Goal: Information Seeking & Learning: Learn about a topic

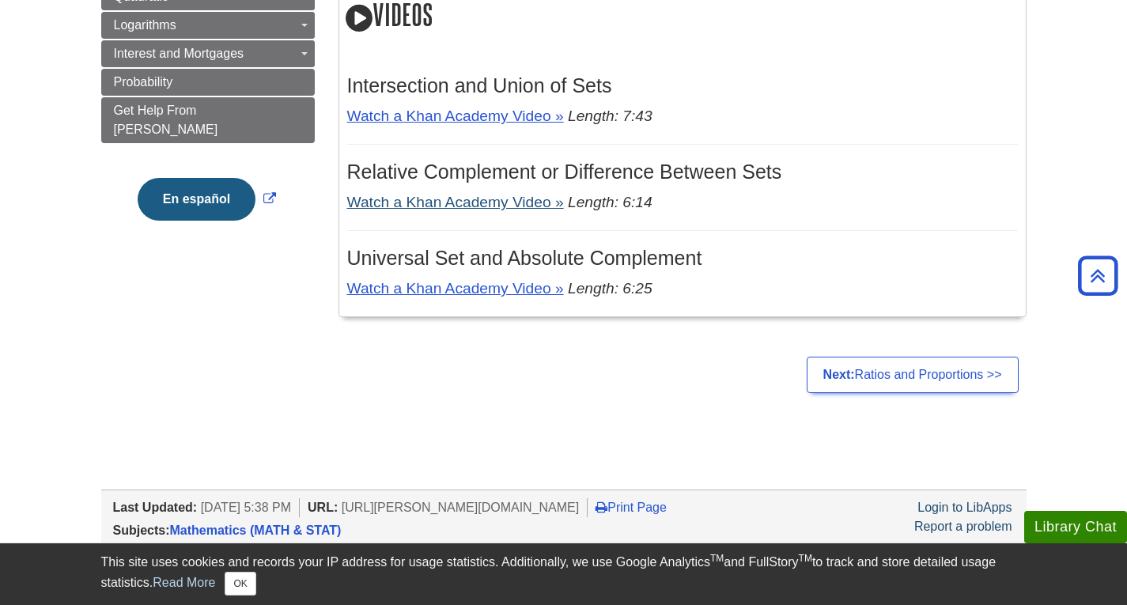
scroll to position [79, 0]
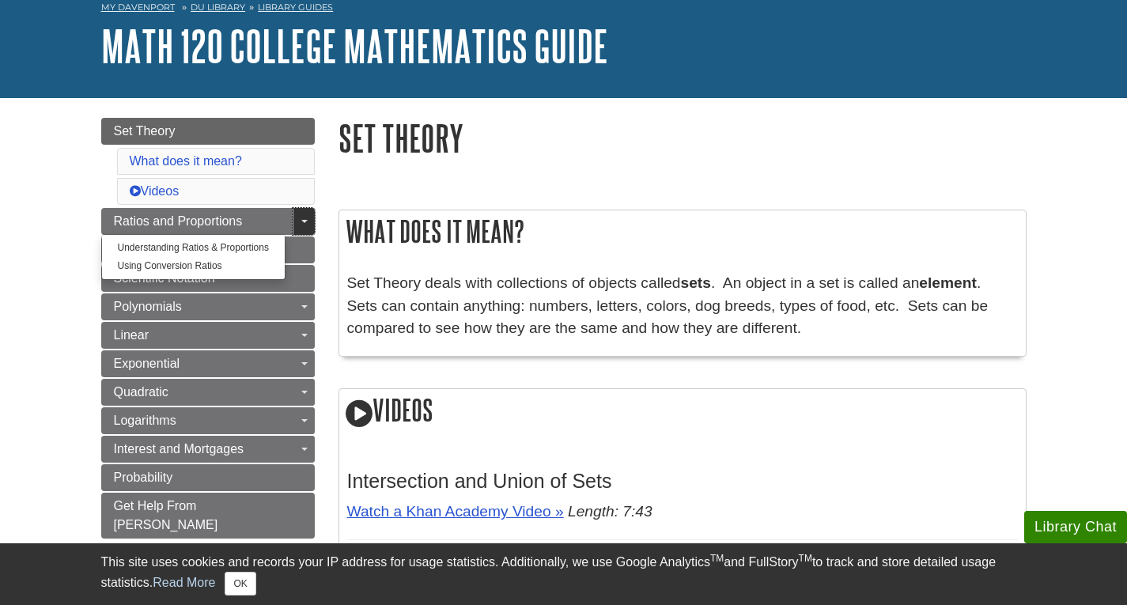
click at [313, 220] on link "Toggle Dropdown" at bounding box center [304, 221] width 22 height 27
click at [305, 220] on span "Guide Page Menu" at bounding box center [304, 221] width 6 height 3
click at [249, 245] on link "Understanding Ratios & Proportions" at bounding box center [193, 248] width 183 height 18
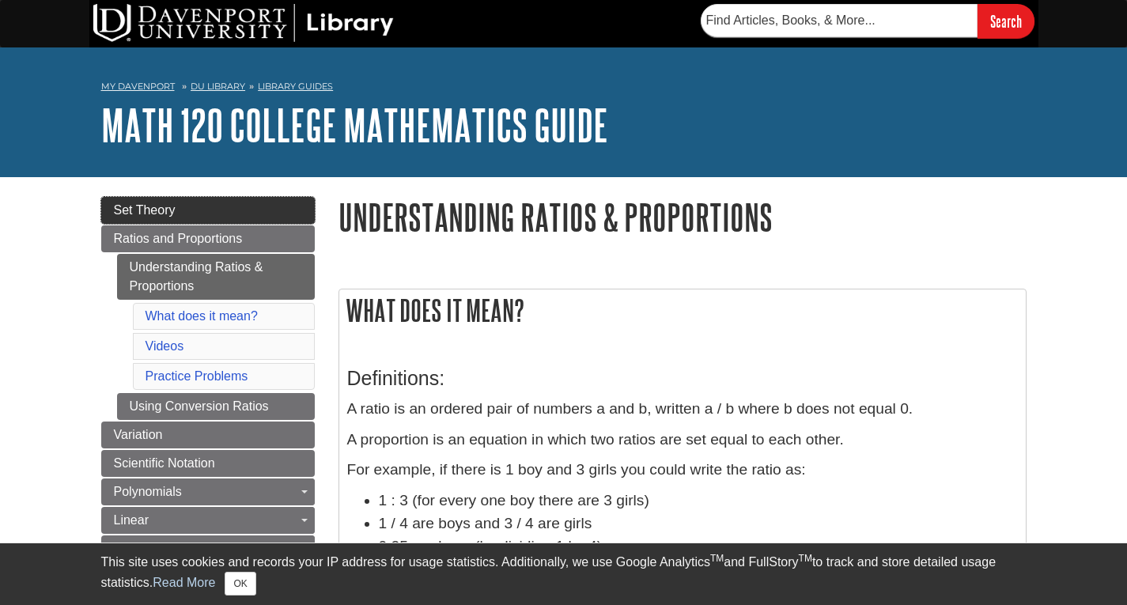
click at [258, 213] on link "Set Theory" at bounding box center [207, 210] width 213 height 27
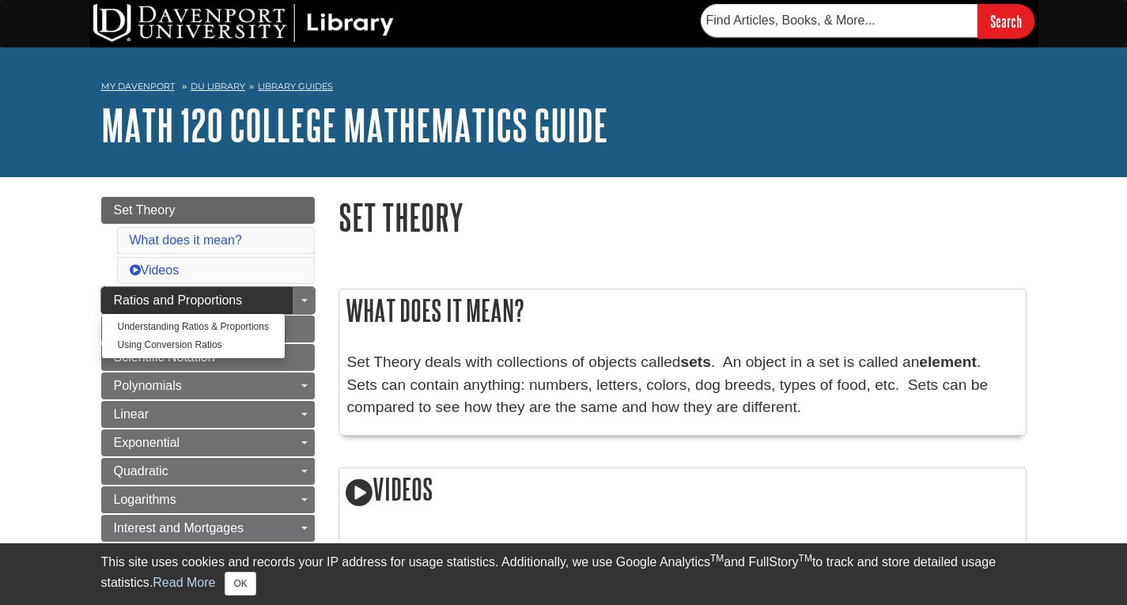
click at [247, 301] on link "Ratios and Proportions" at bounding box center [207, 300] width 213 height 27
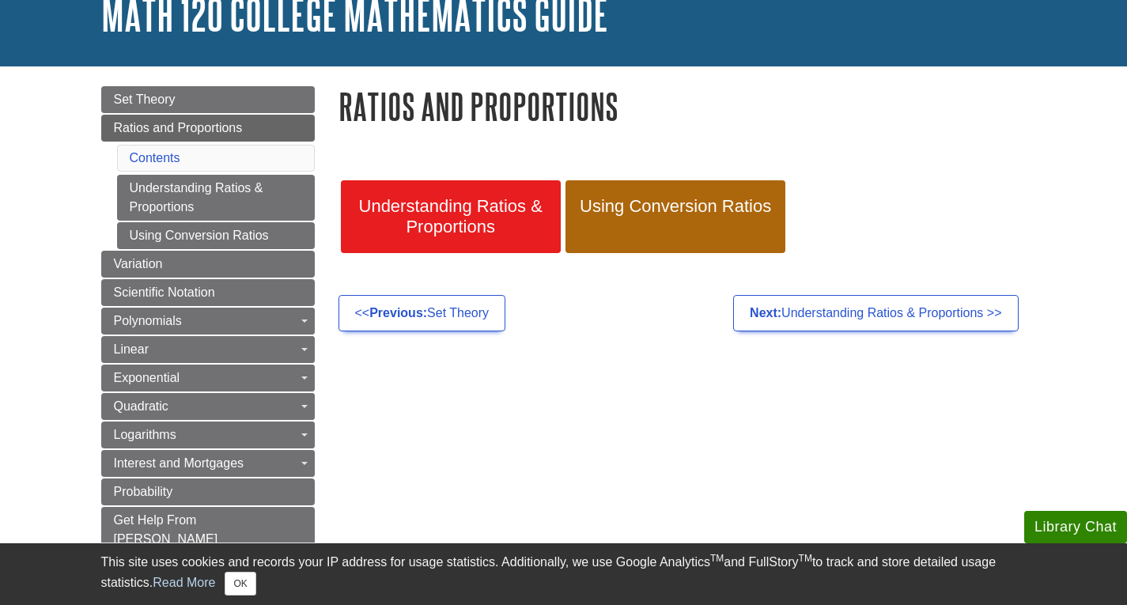
scroll to position [158, 0]
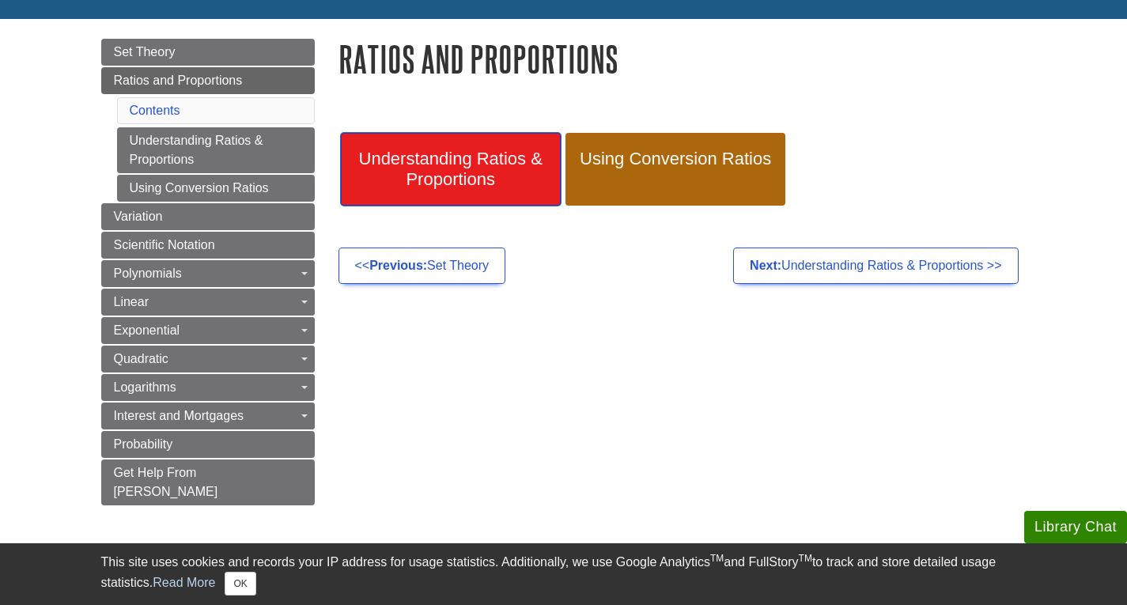
click at [475, 168] on span "Understanding Ratios & Proportions" at bounding box center [451, 169] width 196 height 41
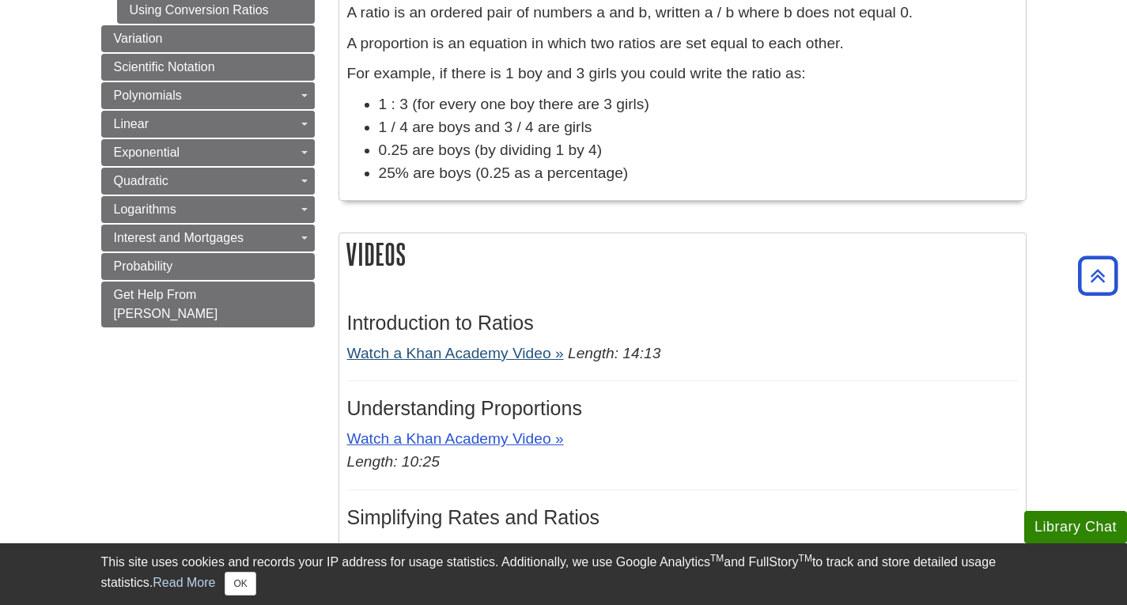
scroll to position [395, 0]
click at [508, 353] on link "Watch a Khan Academy Video »" at bounding box center [455, 354] width 217 height 17
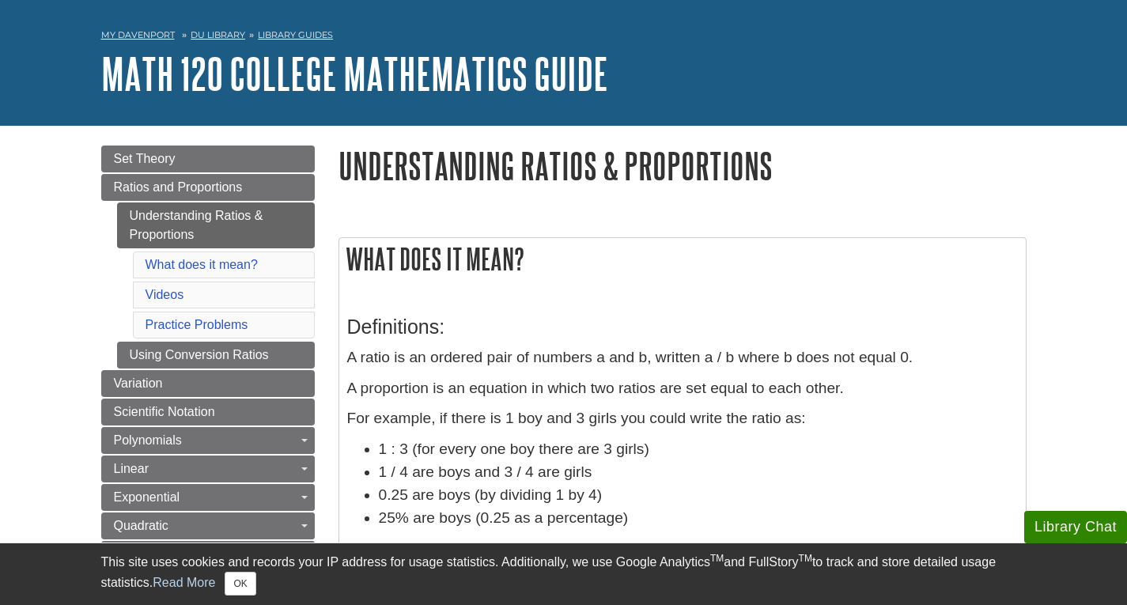
scroll to position [79, 0]
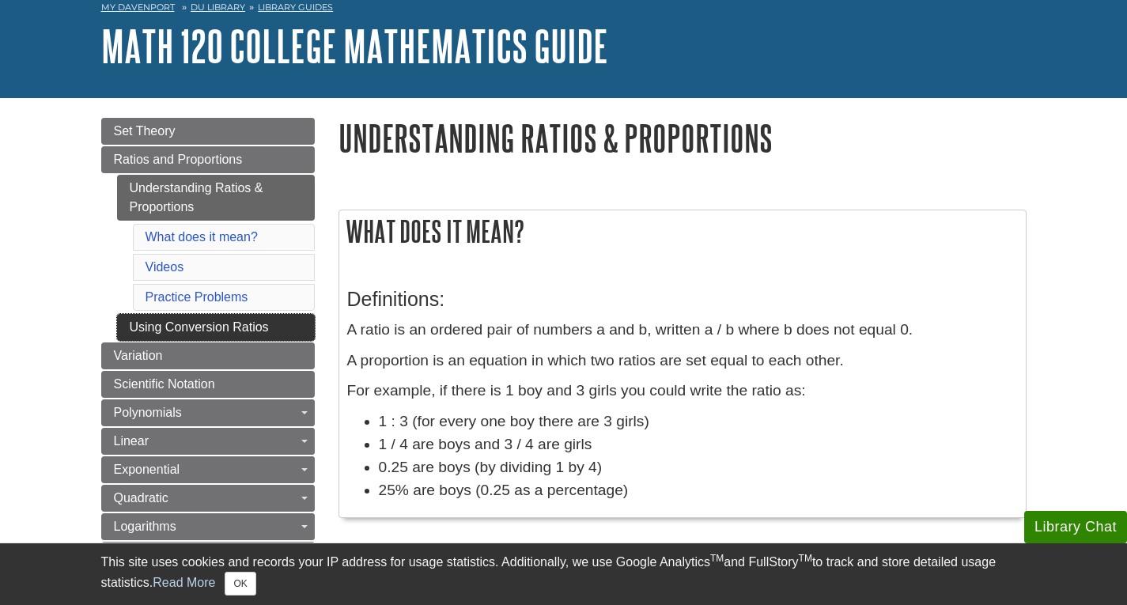
click at [295, 319] on link "Using Conversion Ratios" at bounding box center [216, 327] width 198 height 27
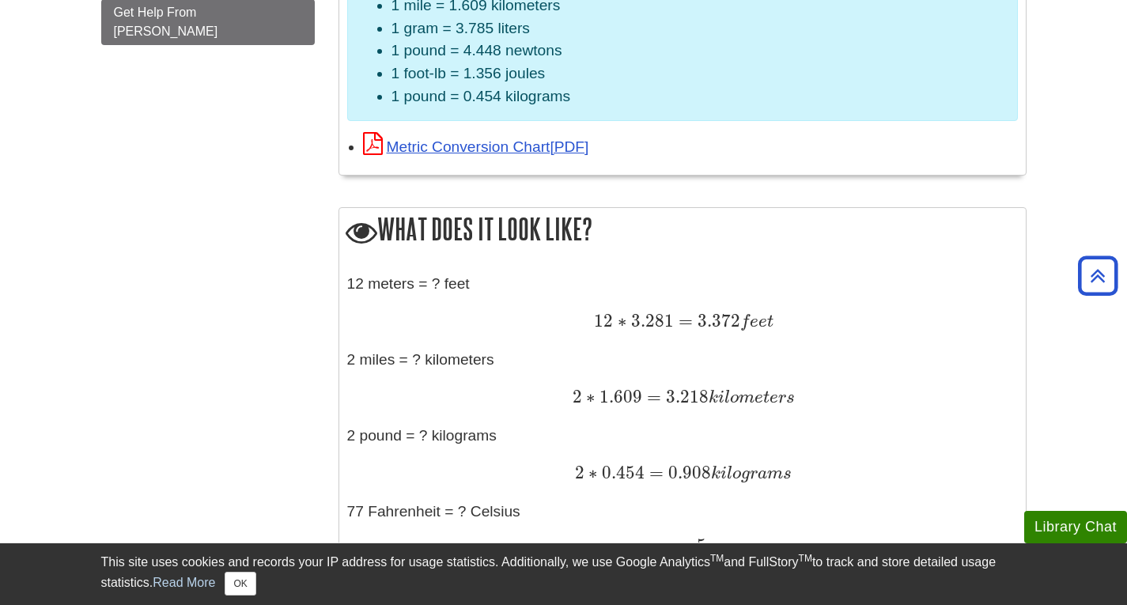
scroll to position [712, 0]
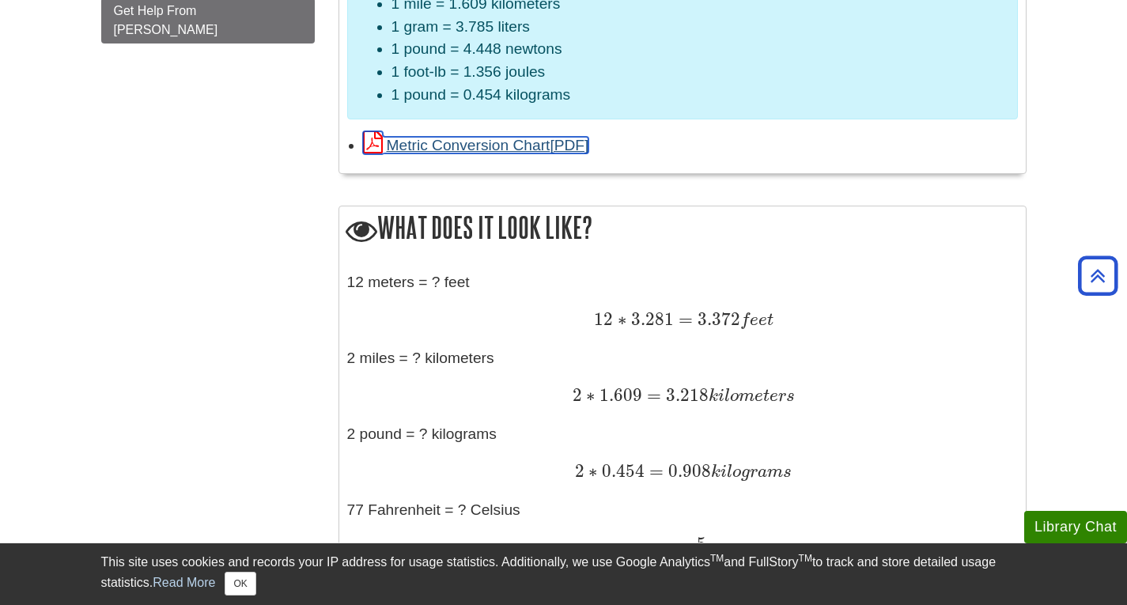
click at [559, 149] on link "Metric Conversion Chart" at bounding box center [476, 145] width 226 height 17
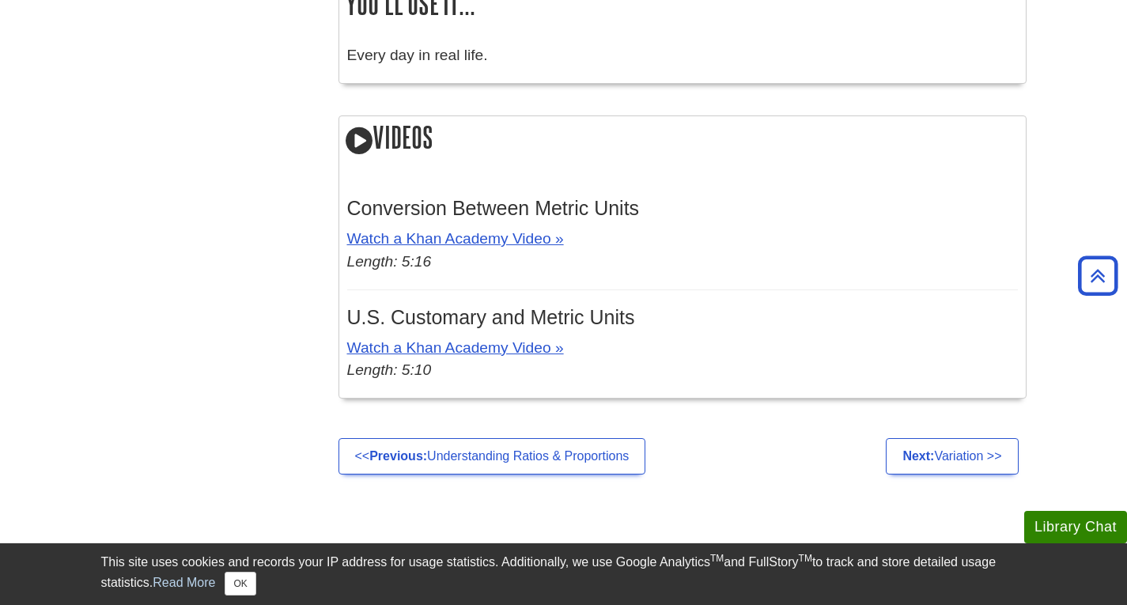
scroll to position [1660, 0]
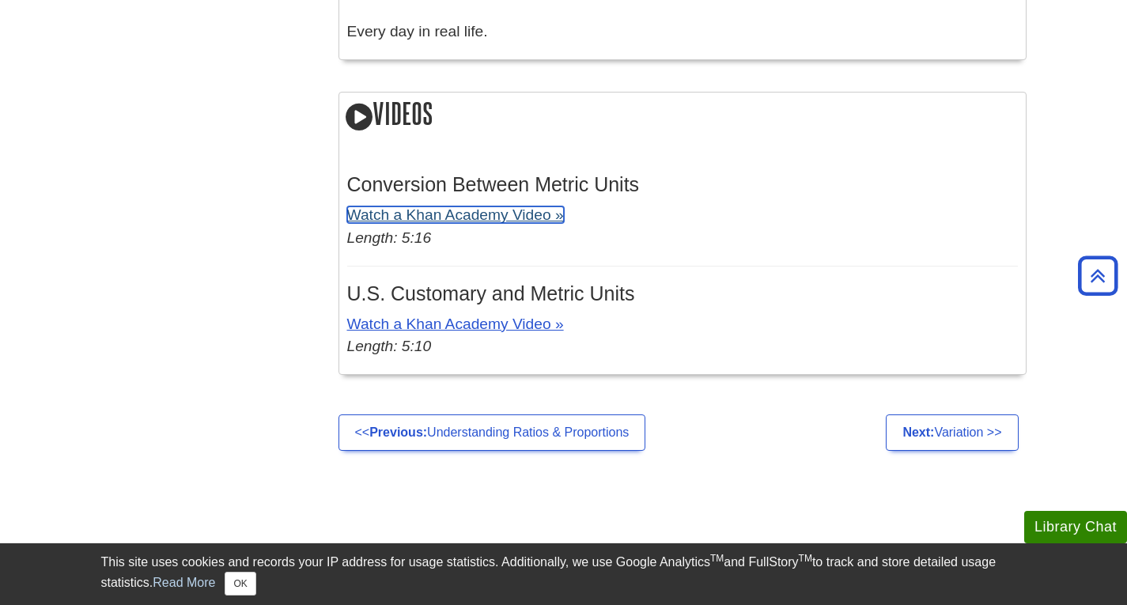
click at [486, 211] on link "Watch a Khan Academy Video »" at bounding box center [455, 214] width 217 height 17
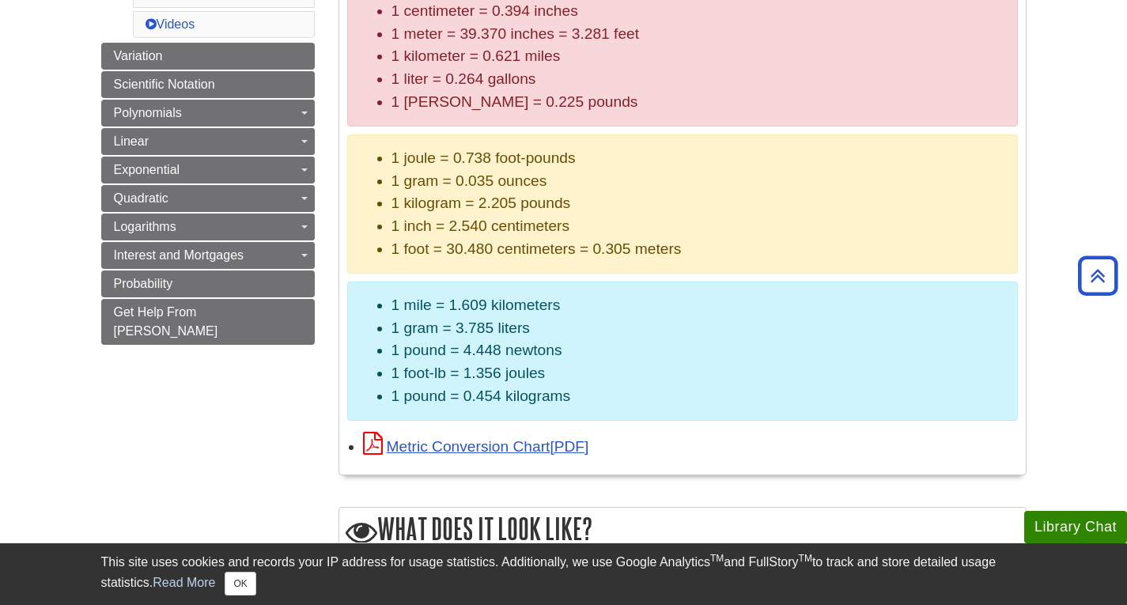
scroll to position [237, 0]
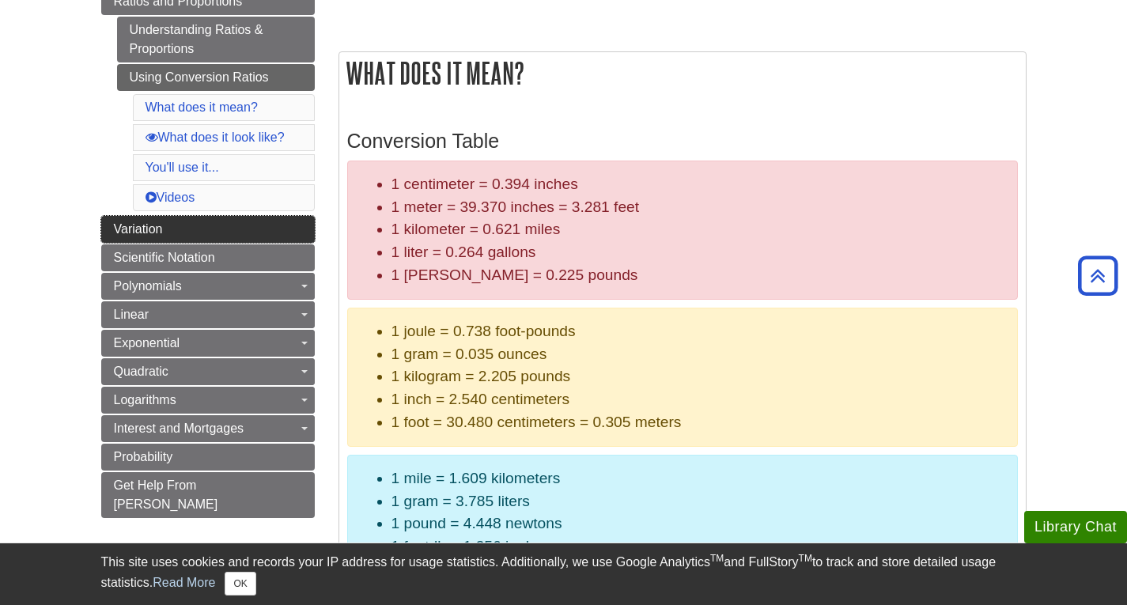
click at [305, 228] on link "Variation" at bounding box center [207, 229] width 213 height 27
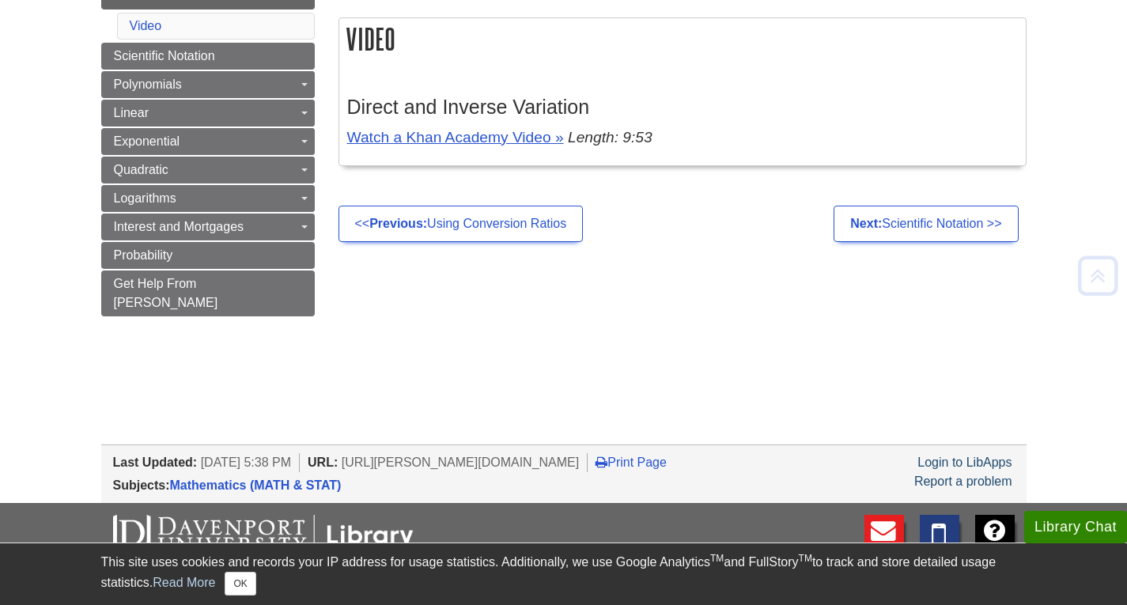
scroll to position [316, 0]
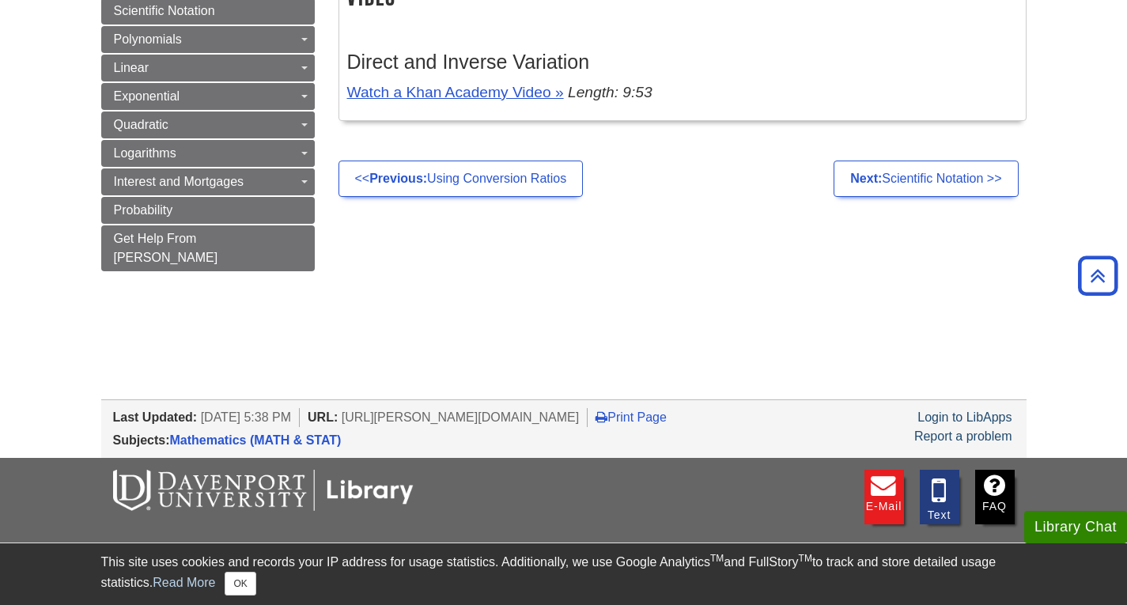
click at [865, 296] on body "Library Chat This site uses cookies and records your IP address for usage stati…" at bounding box center [563, 208] width 1127 height 1049
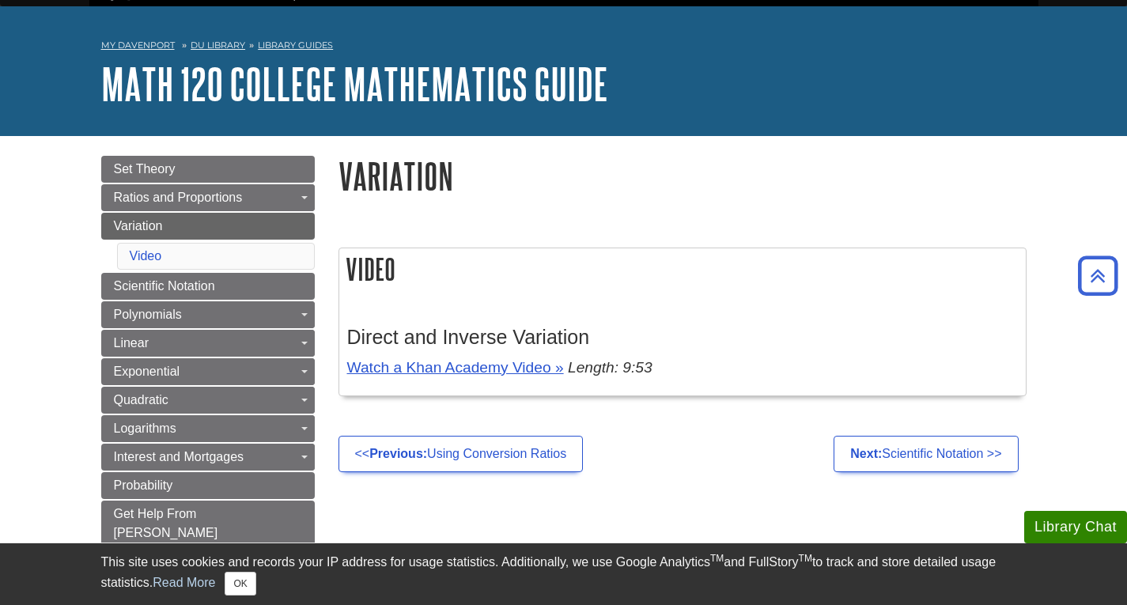
scroll to position [0, 0]
